Goal: Information Seeking & Learning: Find specific fact

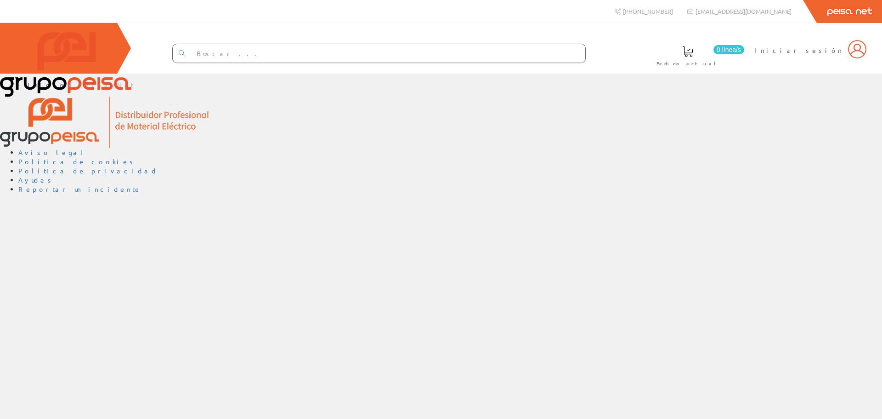
click at [550, 226] on div "Inicio Peisa Net Aviso legal Política de cookies Política de privacidad Ayudas …" at bounding box center [441, 246] width 882 height 345
click at [51, 61] on img at bounding box center [65, 64] width 131 height 65
click at [86, 148] on link "Aviso legal" at bounding box center [52, 152] width 68 height 8
click at [136, 157] on link "Política de cookies" at bounding box center [77, 161] width 118 height 8
click at [46, 51] on img at bounding box center [65, 64] width 131 height 65
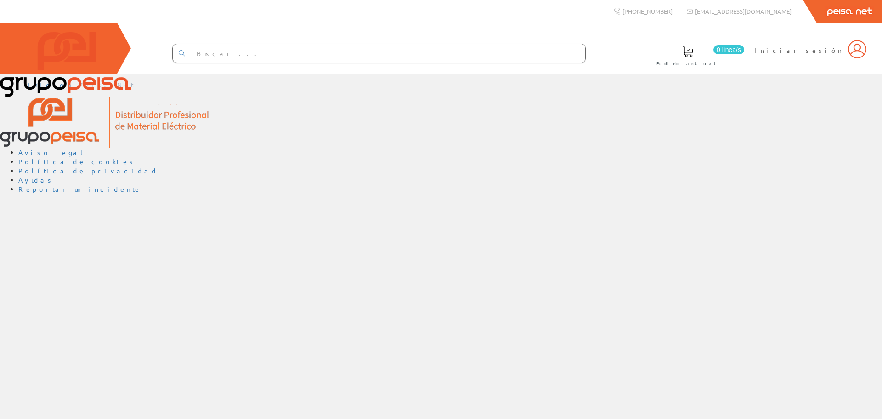
click at [48, 55] on img at bounding box center [65, 64] width 131 height 65
click at [861, 57] on img at bounding box center [857, 49] width 18 height 18
click at [35, 135] on img at bounding box center [105, 122] width 211 height 51
click at [385, 51] on input "text" at bounding box center [388, 53] width 395 height 18
type input "cable"
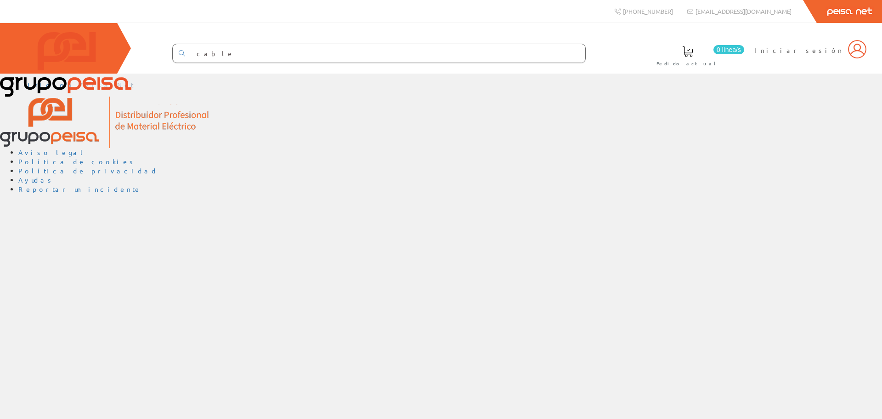
click at [403, 57] on input "cable" at bounding box center [388, 53] width 395 height 18
click at [40, 52] on img at bounding box center [65, 64] width 131 height 65
